Goal: Register for event/course

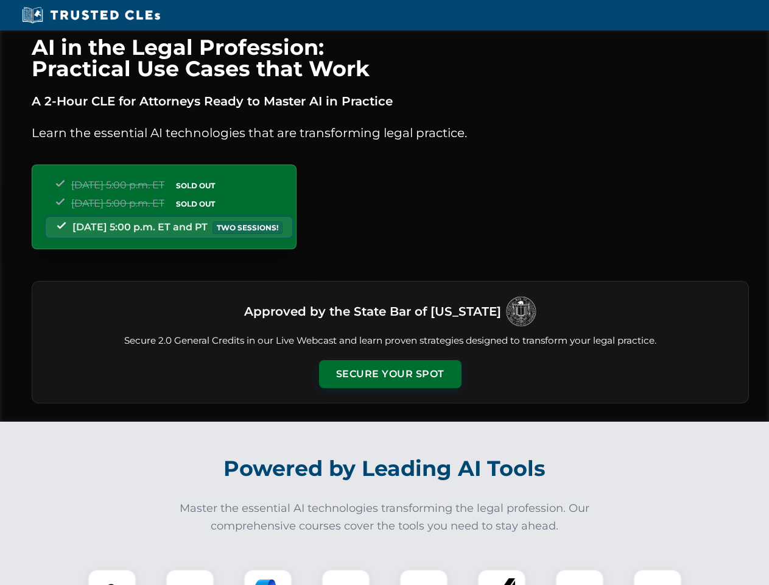
click at [390, 374] on button "Secure Your Spot" at bounding box center [390, 374] width 143 height 28
click at [112, 577] on img at bounding box center [111, 593] width 35 height 35
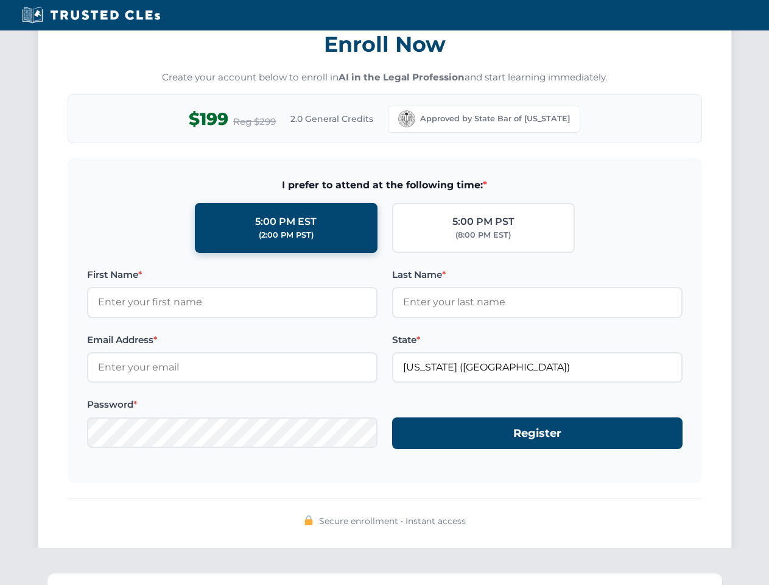
scroll to position [1195, 0]
